Goal: Task Accomplishment & Management: Manage account settings

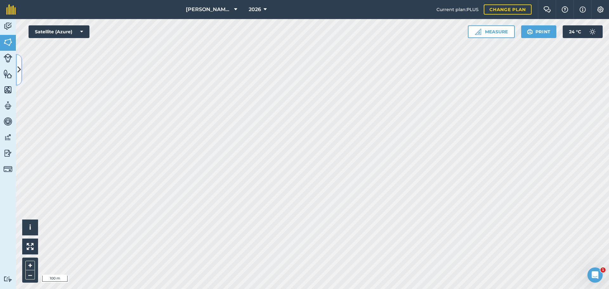
click at [19, 66] on icon at bounding box center [18, 69] width 3 height 11
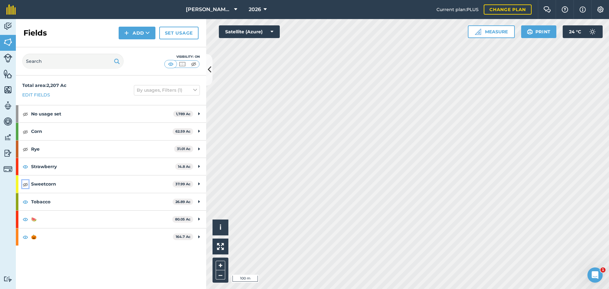
click at [28, 187] on button at bounding box center [25, 184] width 6 height 8
click at [264, 6] on icon at bounding box center [265, 10] width 3 height 8
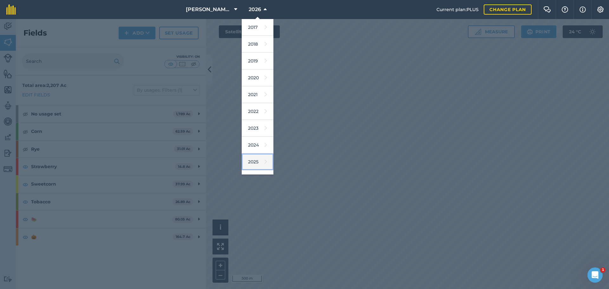
click at [257, 156] on link "2025" at bounding box center [258, 162] width 32 height 17
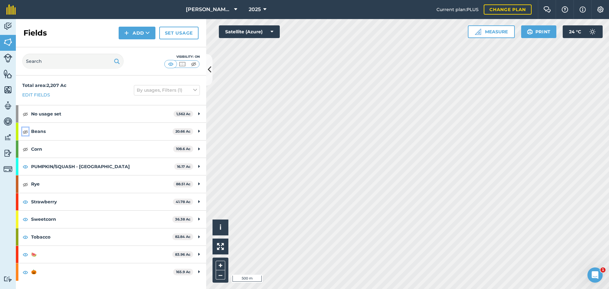
click at [26, 132] on img at bounding box center [26, 132] width 6 height 8
click at [28, 146] on img at bounding box center [26, 149] width 6 height 8
click at [264, 11] on icon at bounding box center [264, 10] width 3 height 8
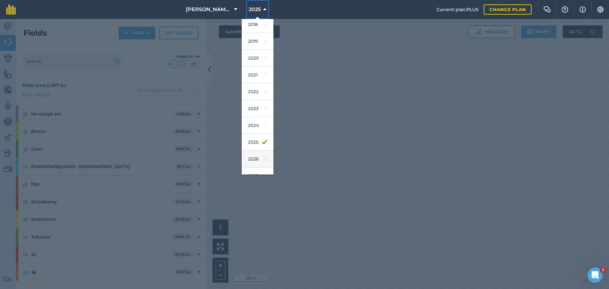
scroll to position [30, 0]
click at [255, 144] on link "2026" at bounding box center [258, 149] width 32 height 17
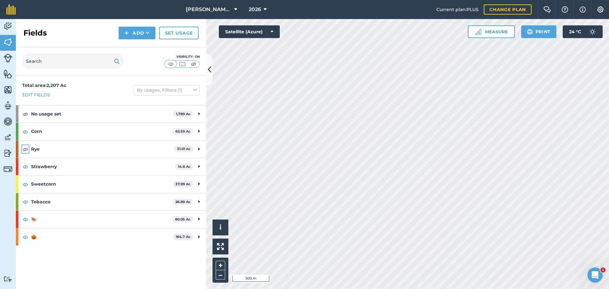
click at [26, 148] on img at bounding box center [26, 149] width 6 height 8
click at [26, 112] on img at bounding box center [26, 114] width 6 height 8
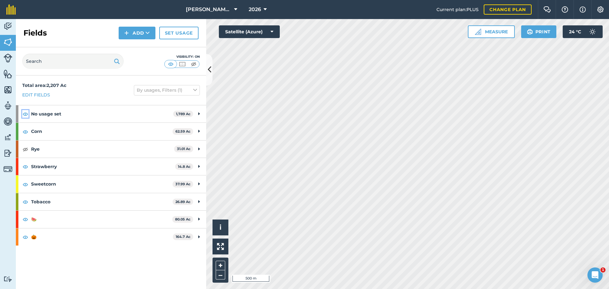
click at [26, 112] on img at bounding box center [26, 114] width 6 height 8
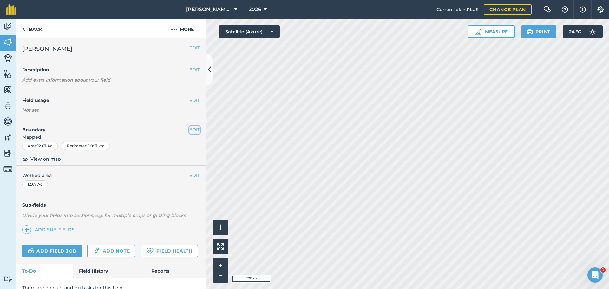
click at [192, 130] on button "EDIT" at bounding box center [194, 129] width 10 height 7
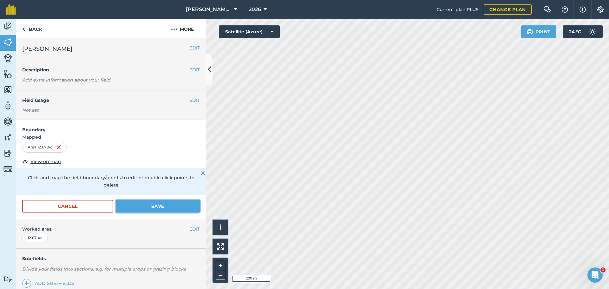
click at [161, 202] on button "Save" at bounding box center [158, 206] width 84 height 13
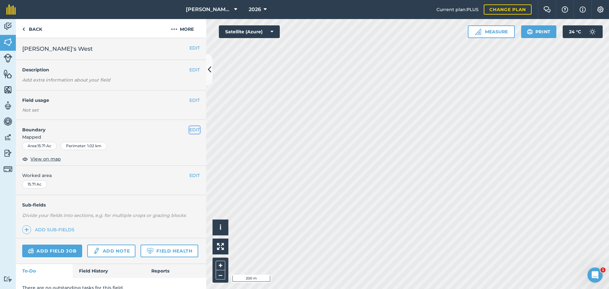
click at [189, 129] on button "EDIT" at bounding box center [194, 129] width 10 height 7
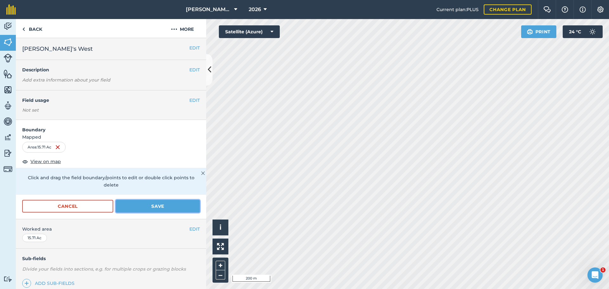
click at [152, 209] on button "Save" at bounding box center [158, 206] width 84 height 13
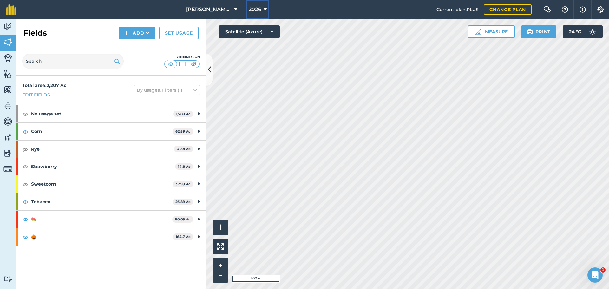
click at [263, 8] on button "2026" at bounding box center [257, 9] width 23 height 19
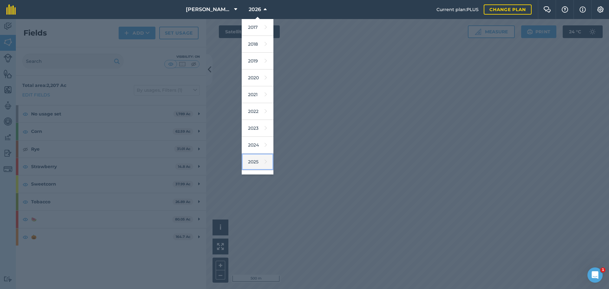
click at [258, 161] on link "2025" at bounding box center [258, 162] width 32 height 17
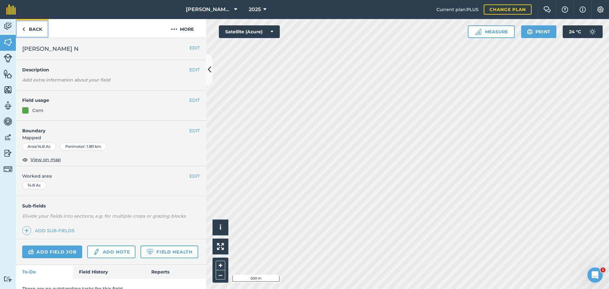
click at [37, 31] on link "Back" at bounding box center [32, 28] width 33 height 19
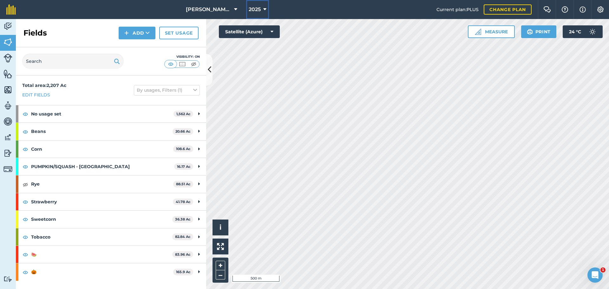
click at [255, 10] on span "2025" at bounding box center [255, 10] width 12 height 8
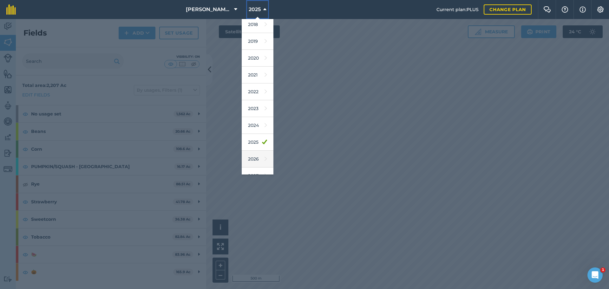
scroll to position [30, 0]
click at [254, 151] on link "2026" at bounding box center [258, 149] width 32 height 17
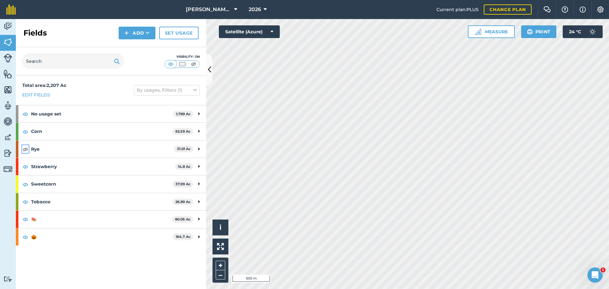
click at [27, 148] on img at bounding box center [26, 149] width 6 height 8
